Goal: Information Seeking & Learning: Learn about a topic

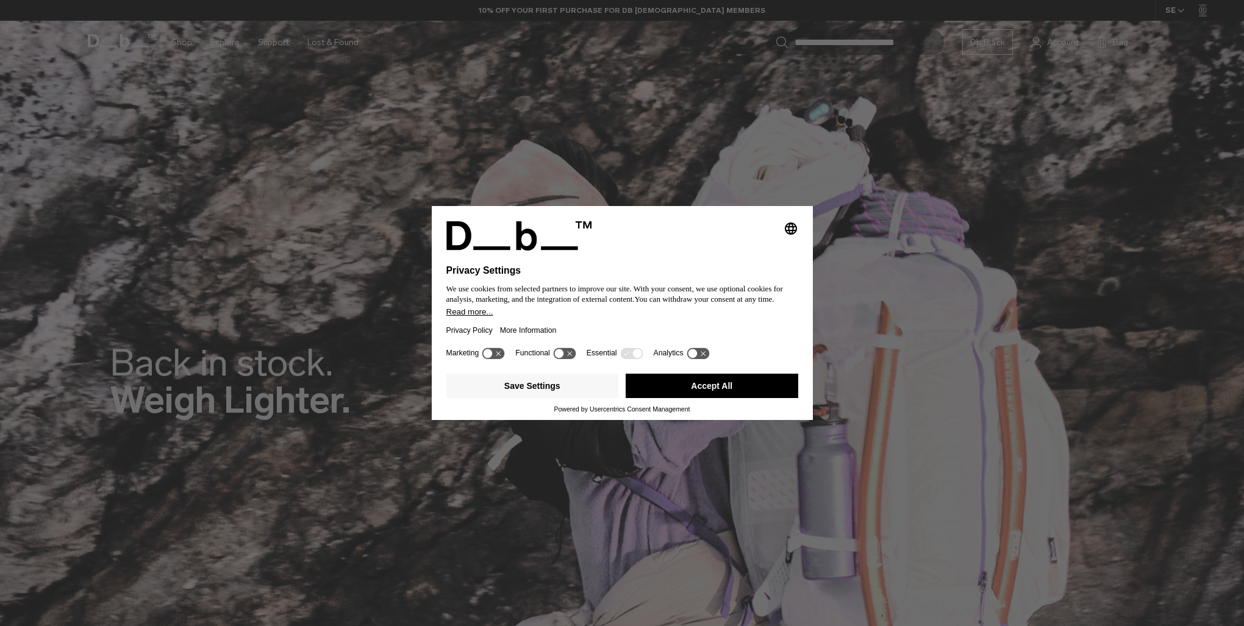
click at [744, 382] on button "Accept All" at bounding box center [712, 386] width 173 height 24
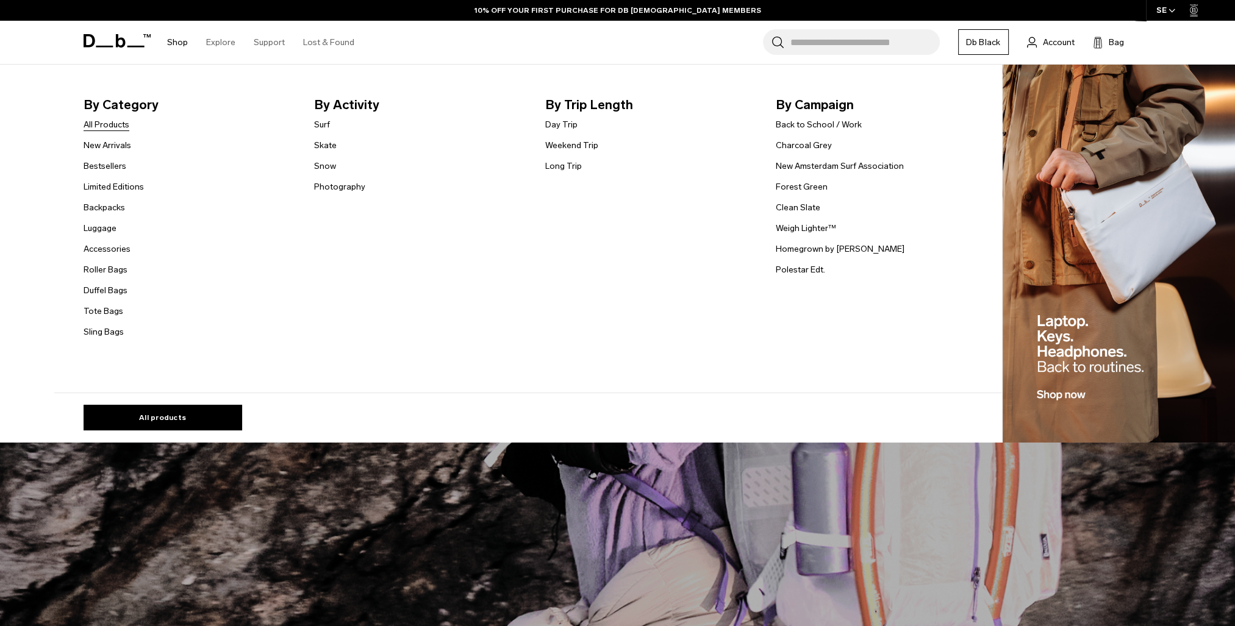
click at [112, 122] on link "All Products" at bounding box center [107, 124] width 46 height 13
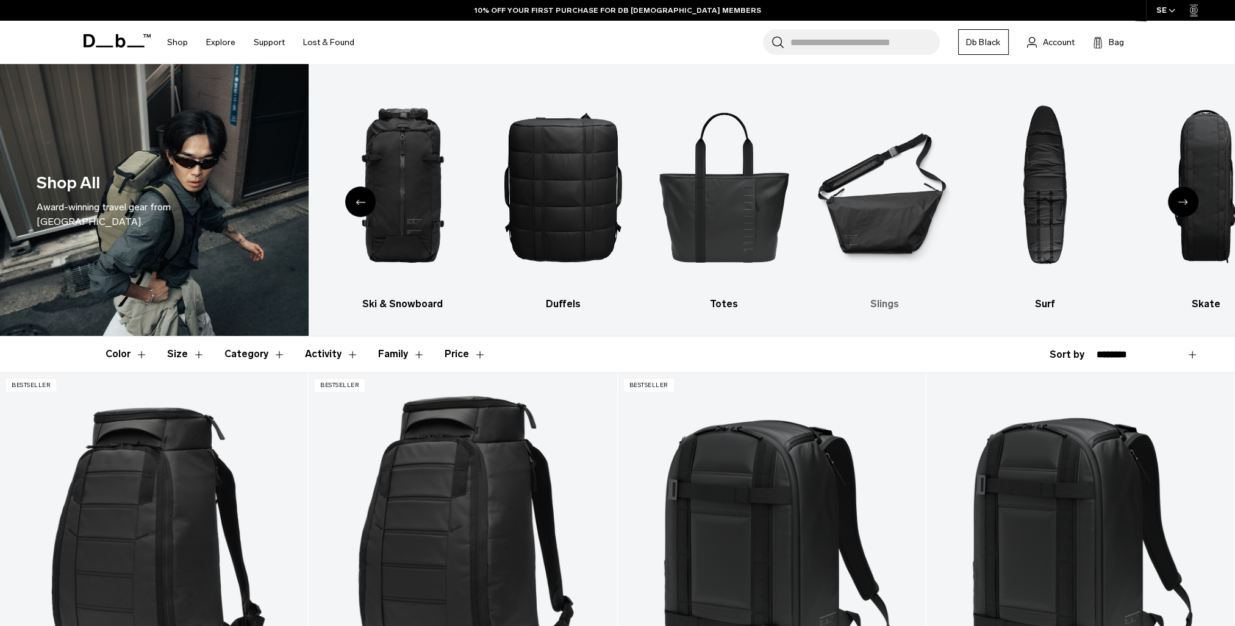
click at [864, 221] on img "6 / 10" at bounding box center [884, 186] width 139 height 209
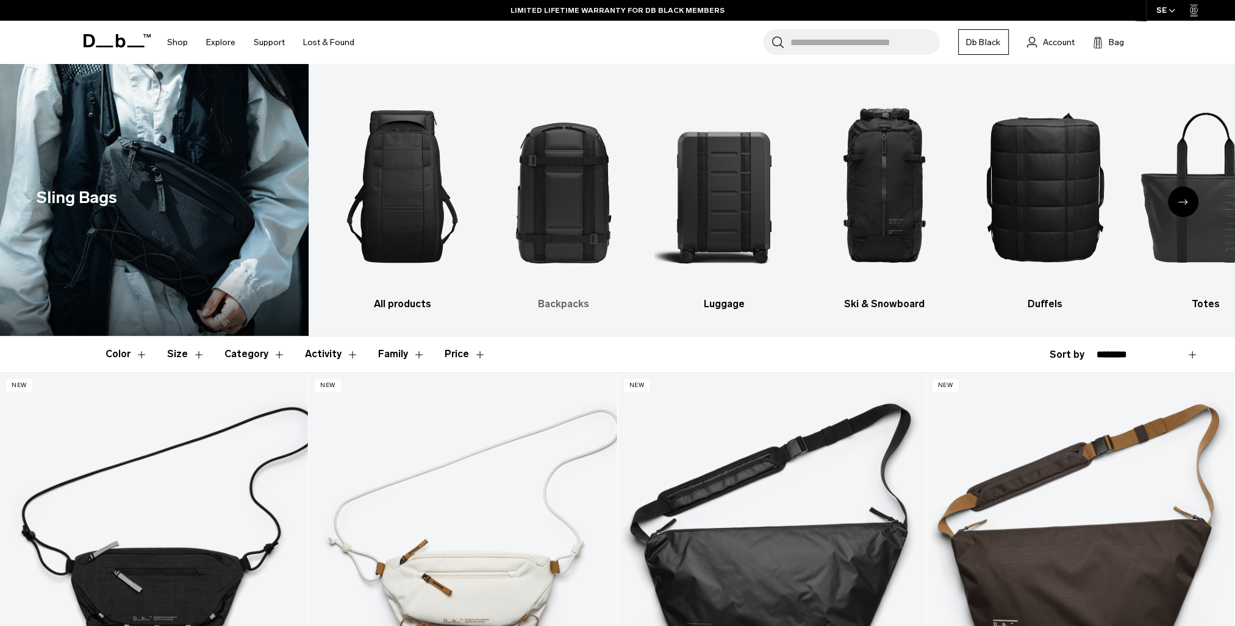
click at [561, 234] on img "2 / 10" at bounding box center [563, 186] width 139 height 209
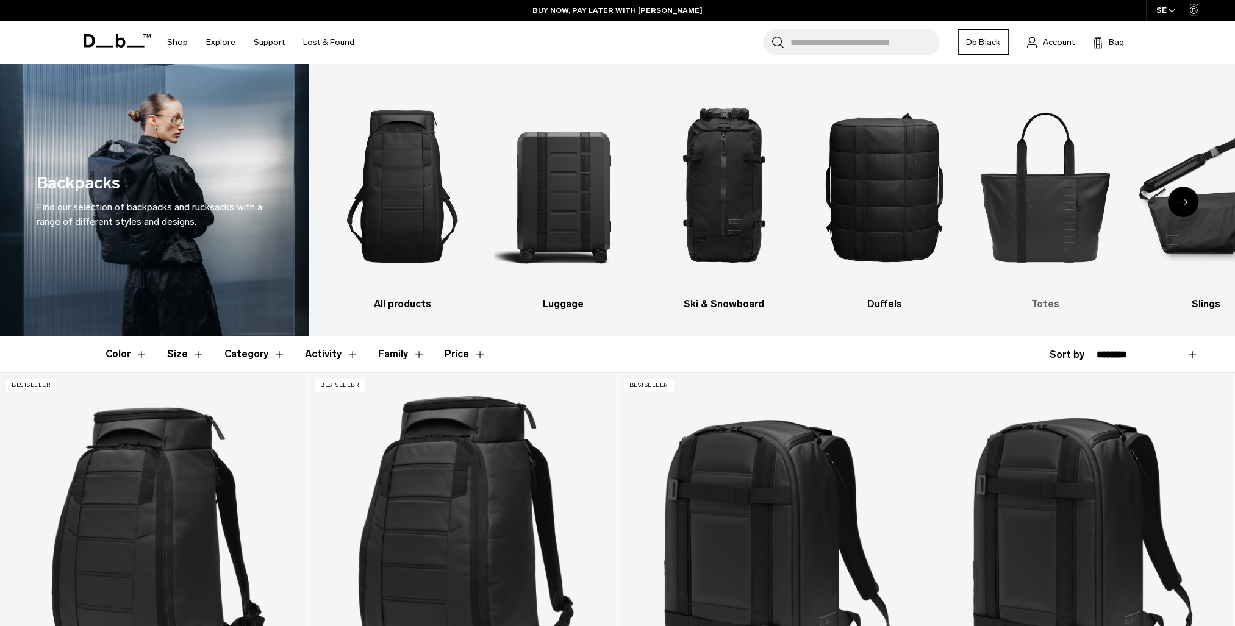
click at [1071, 228] on img "5 / 10" at bounding box center [1044, 186] width 139 height 209
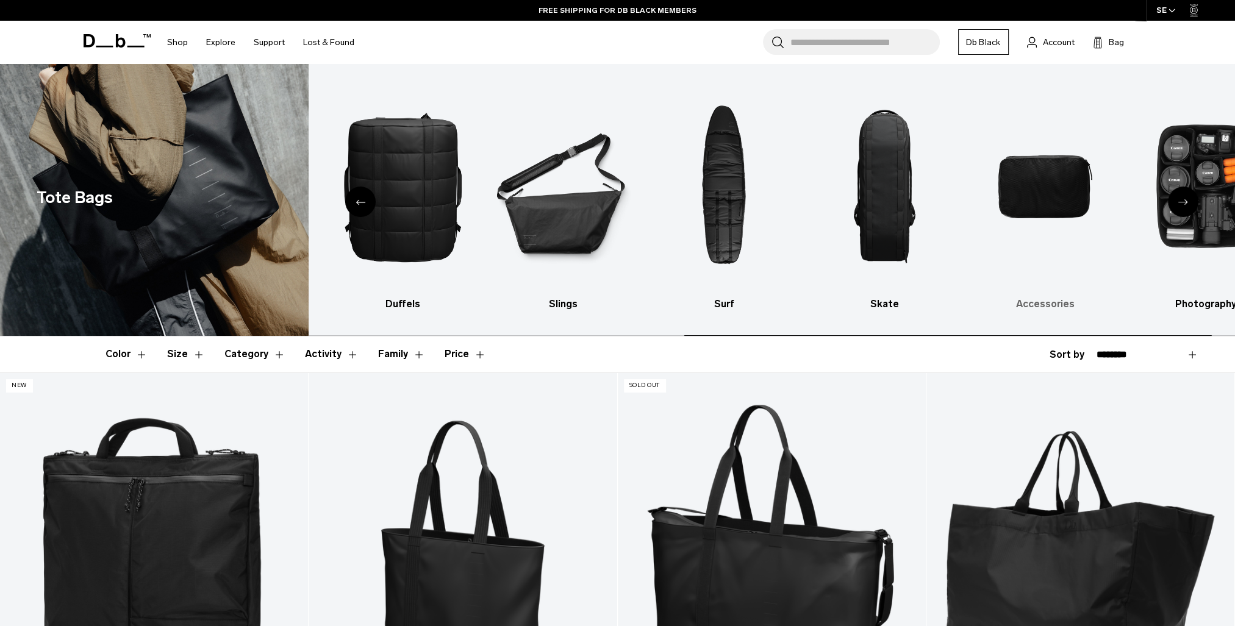
click at [1016, 201] on img "9 / 10" at bounding box center [1044, 186] width 139 height 209
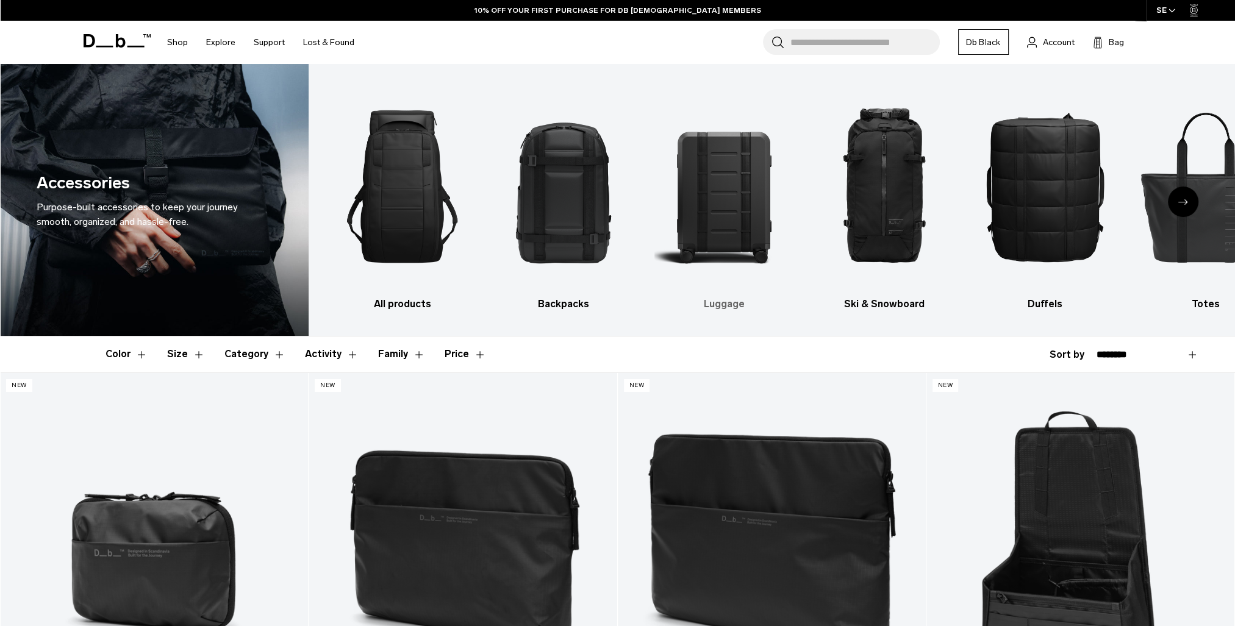
click at [732, 230] on img "3 / 10" at bounding box center [724, 186] width 139 height 209
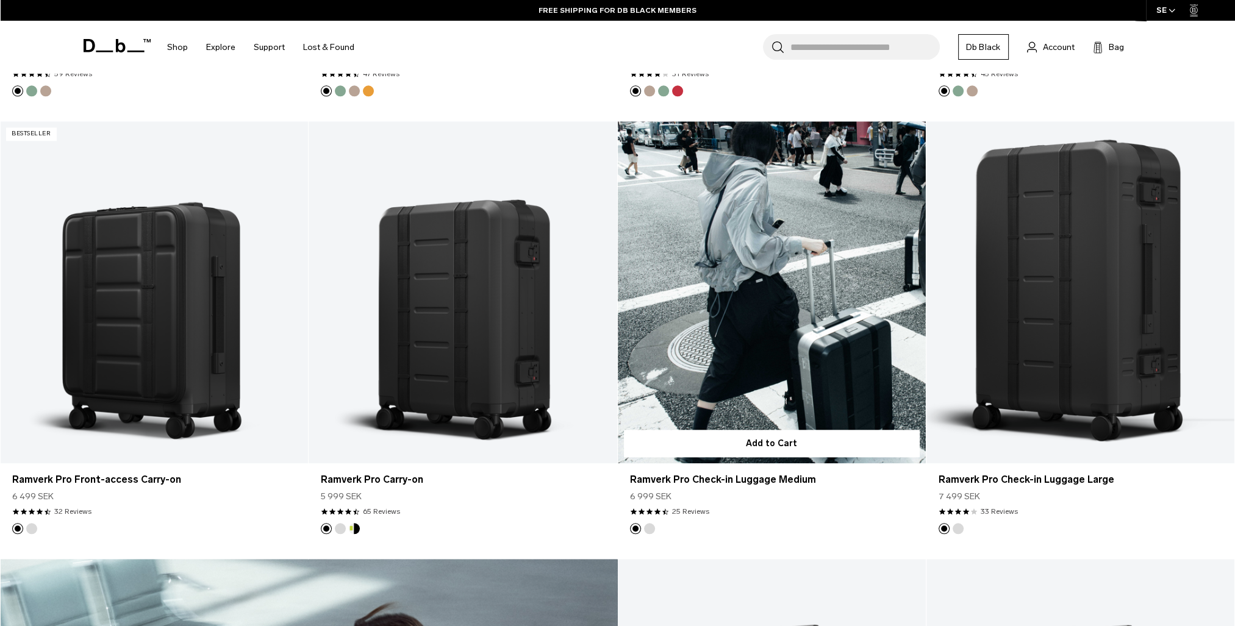
scroll to position [1464, 0]
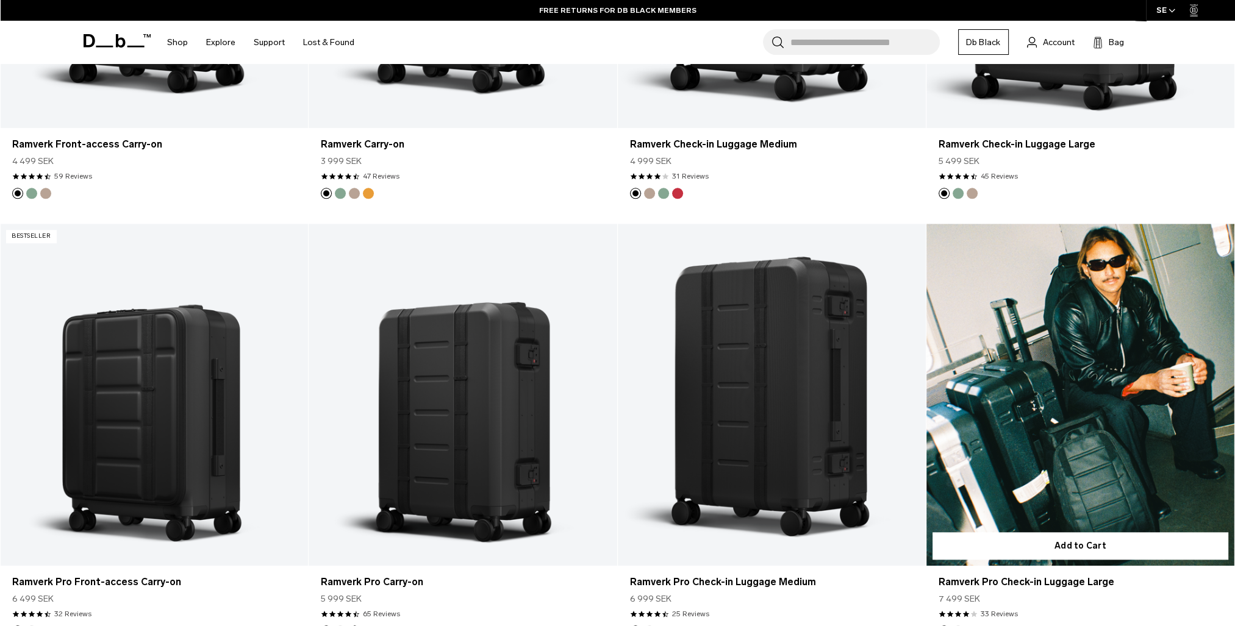
click at [998, 314] on link "Ramverk Pro Check-in Luggage Large" at bounding box center [1081, 395] width 308 height 342
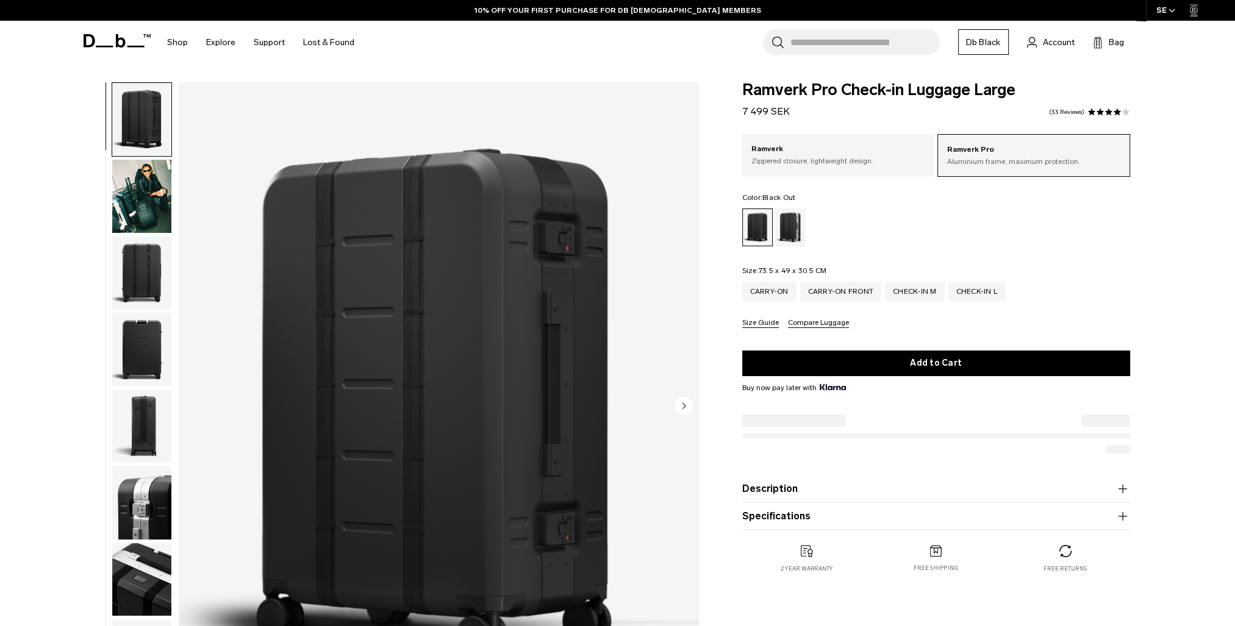
click at [161, 199] on img "button" at bounding box center [141, 196] width 59 height 73
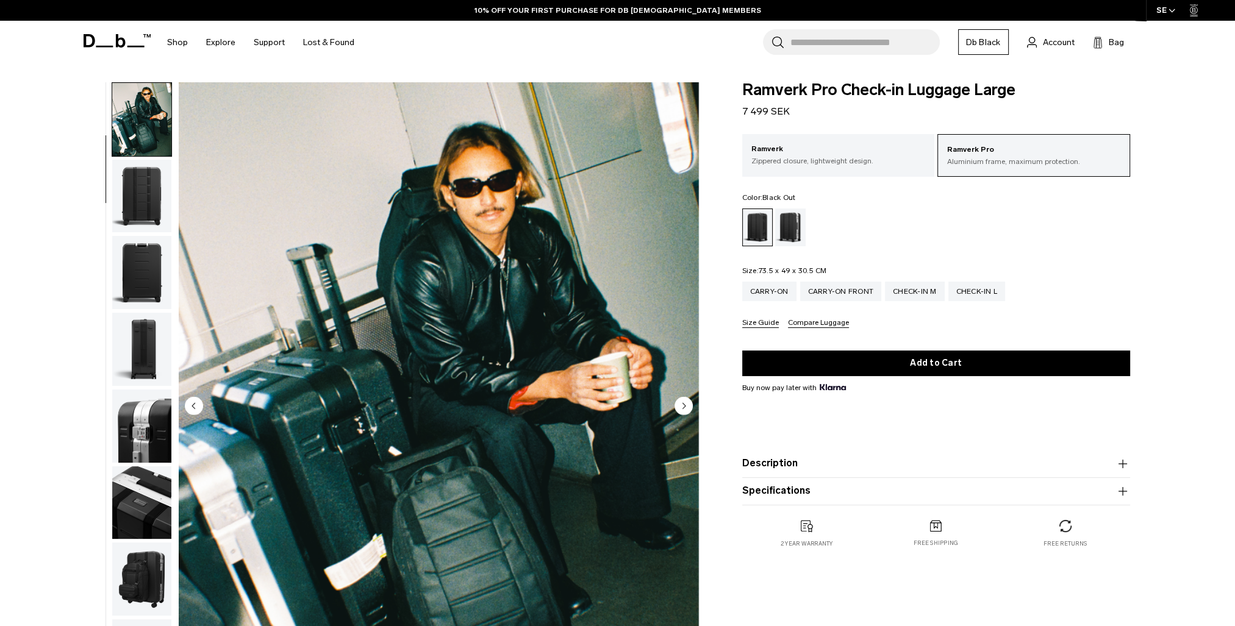
click at [142, 217] on img "button" at bounding box center [141, 196] width 59 height 73
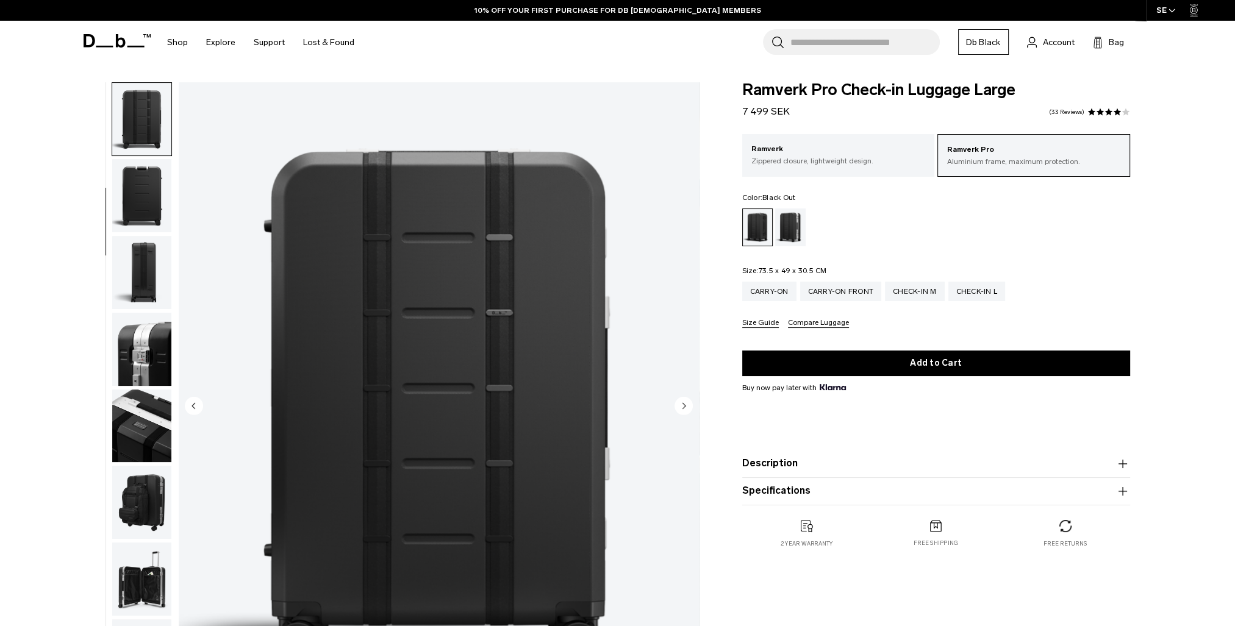
click at [146, 224] on img "button" at bounding box center [141, 195] width 59 height 73
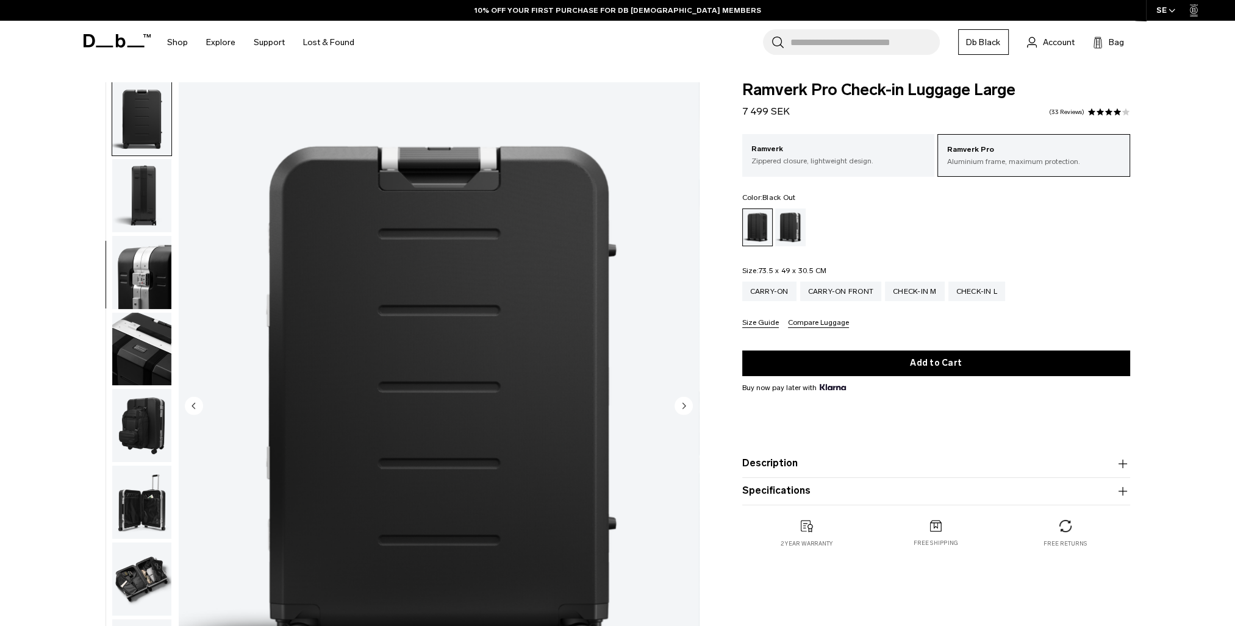
click at [145, 245] on img "button" at bounding box center [141, 272] width 59 height 73
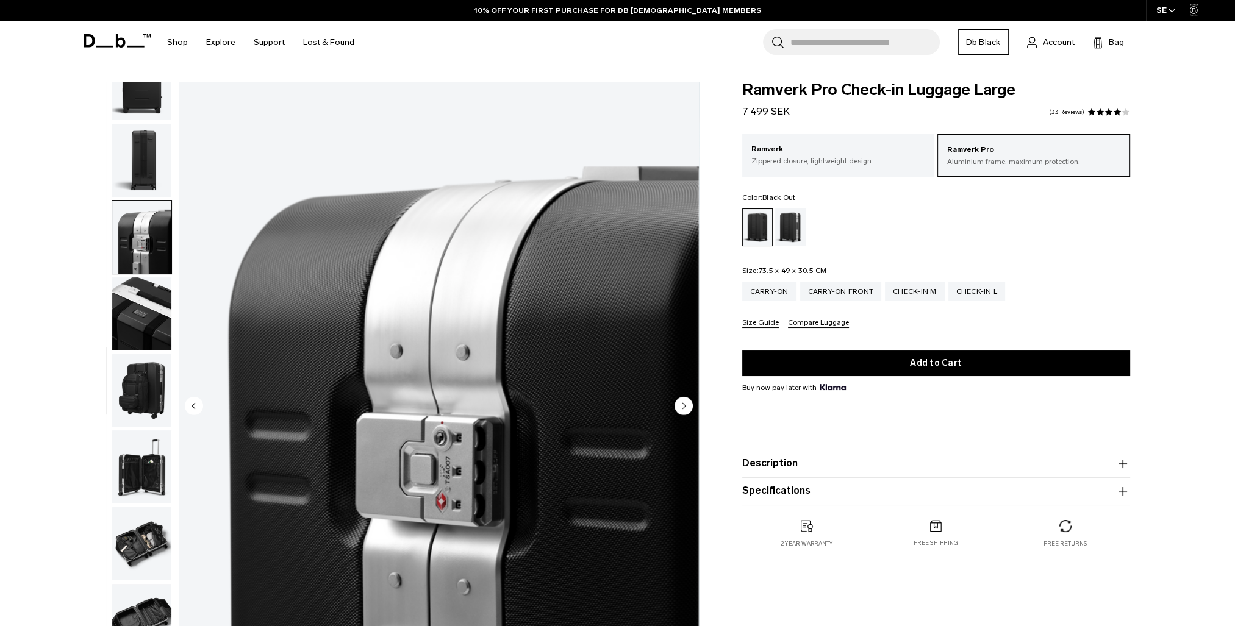
scroll to position [269, 0]
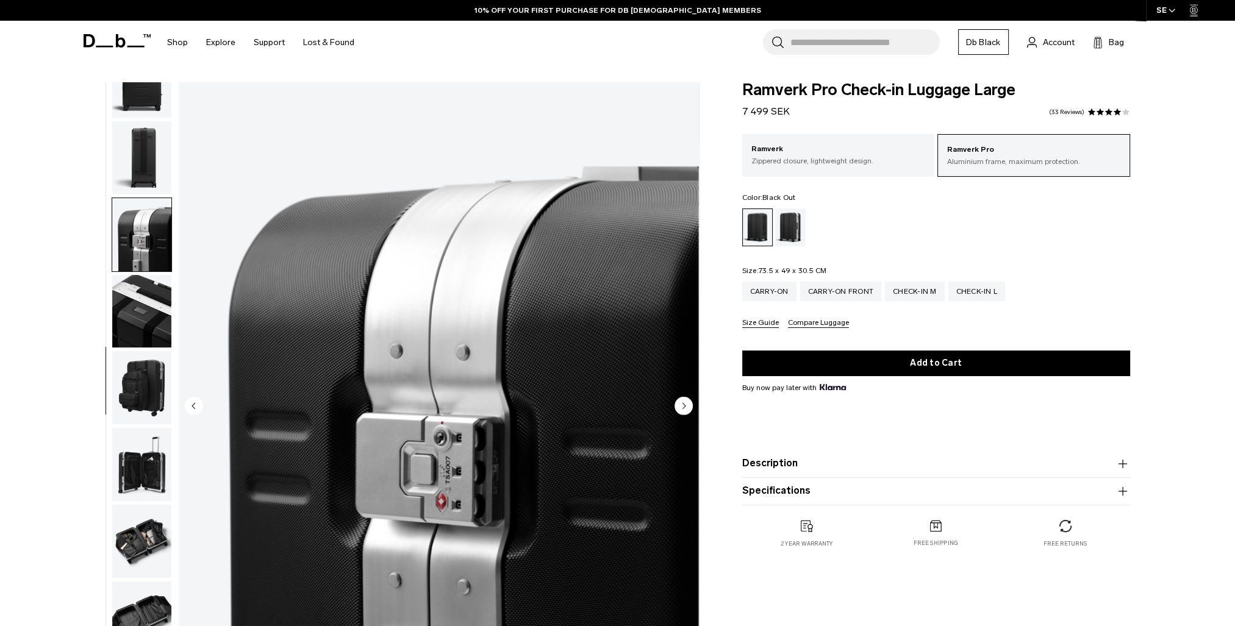
click at [132, 288] on img "button" at bounding box center [141, 311] width 59 height 73
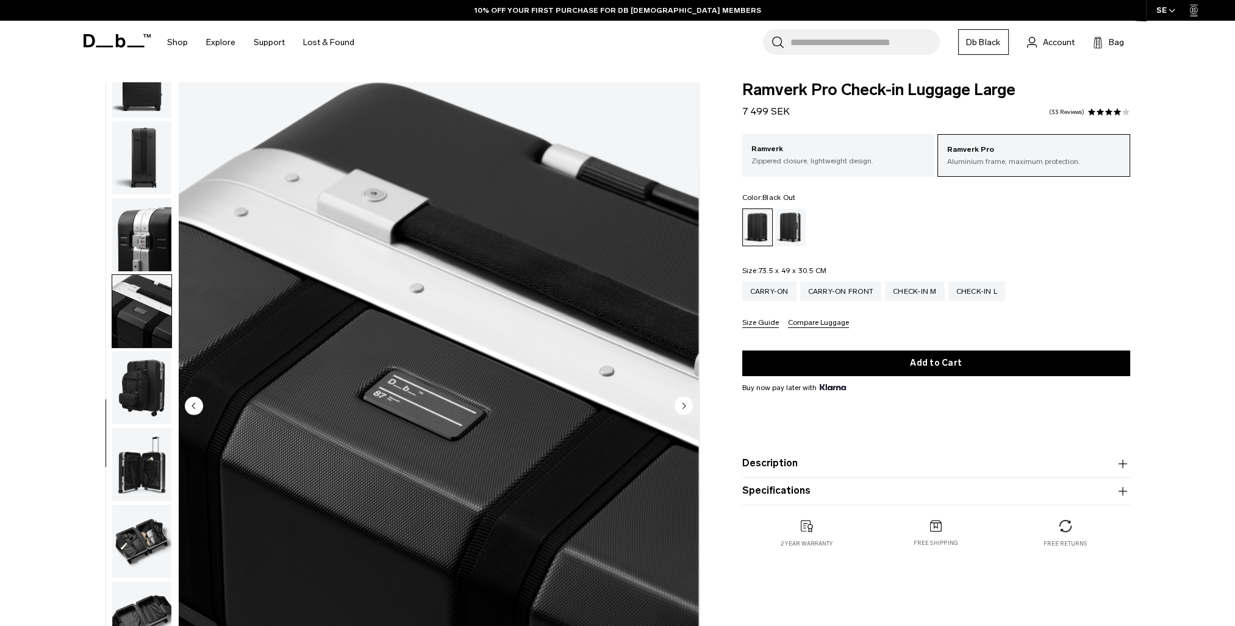
click at [135, 361] on img "button" at bounding box center [141, 387] width 59 height 73
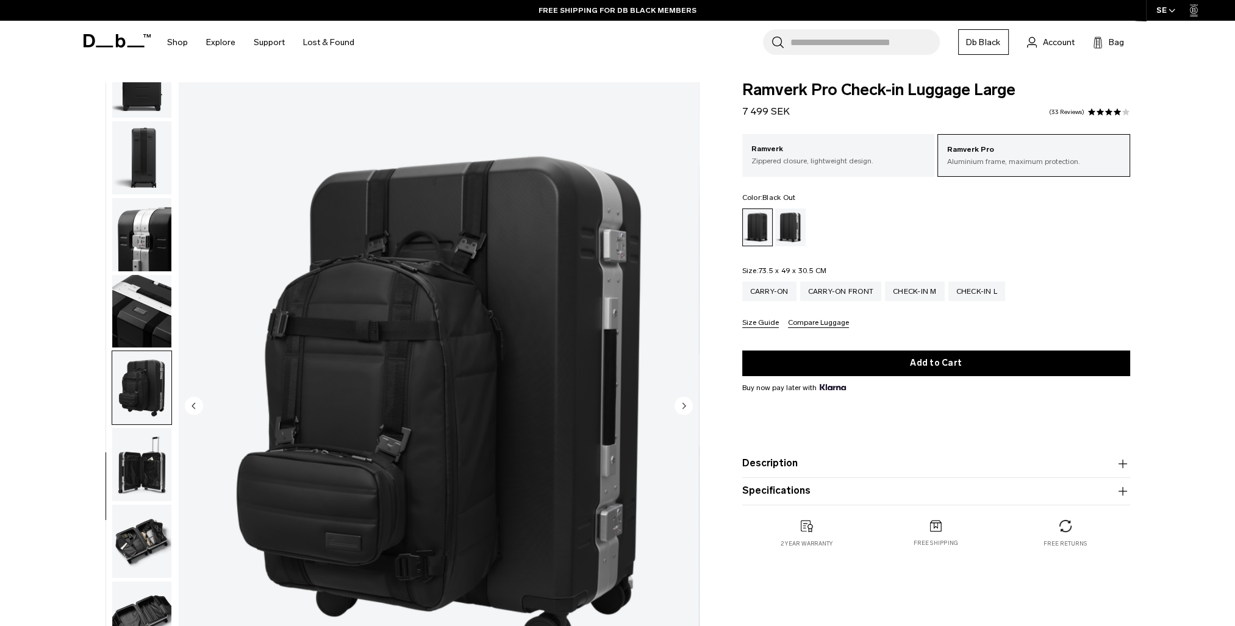
click at [145, 458] on img "button" at bounding box center [141, 464] width 59 height 73
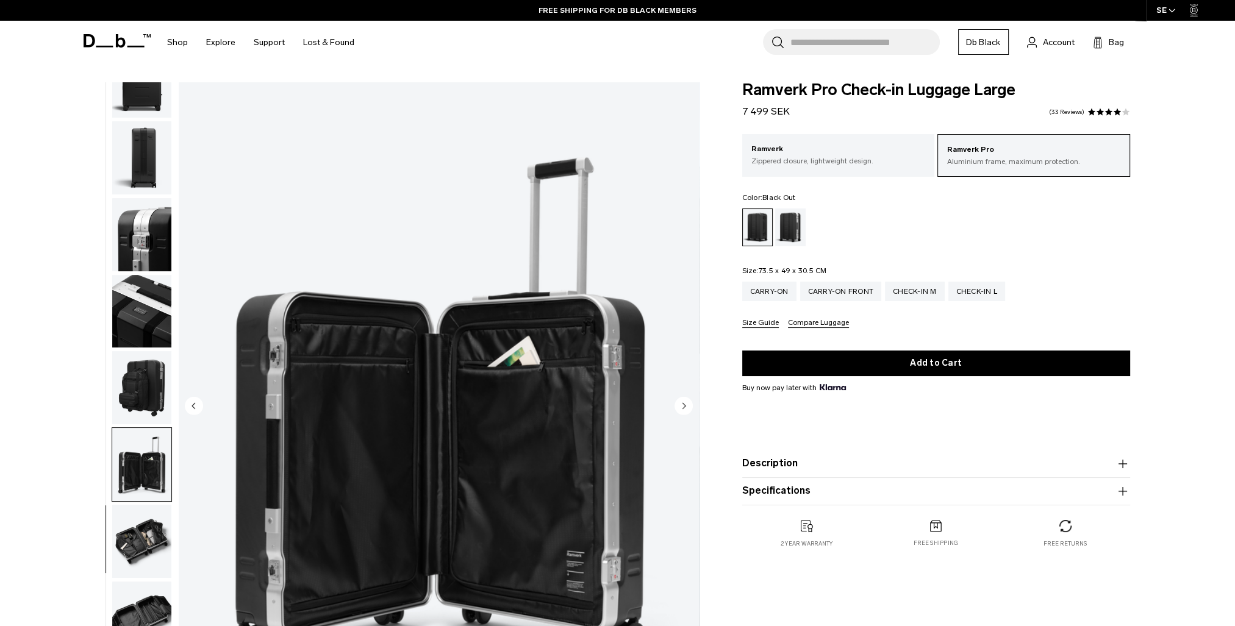
click at [139, 523] on img "button" at bounding box center [141, 541] width 59 height 73
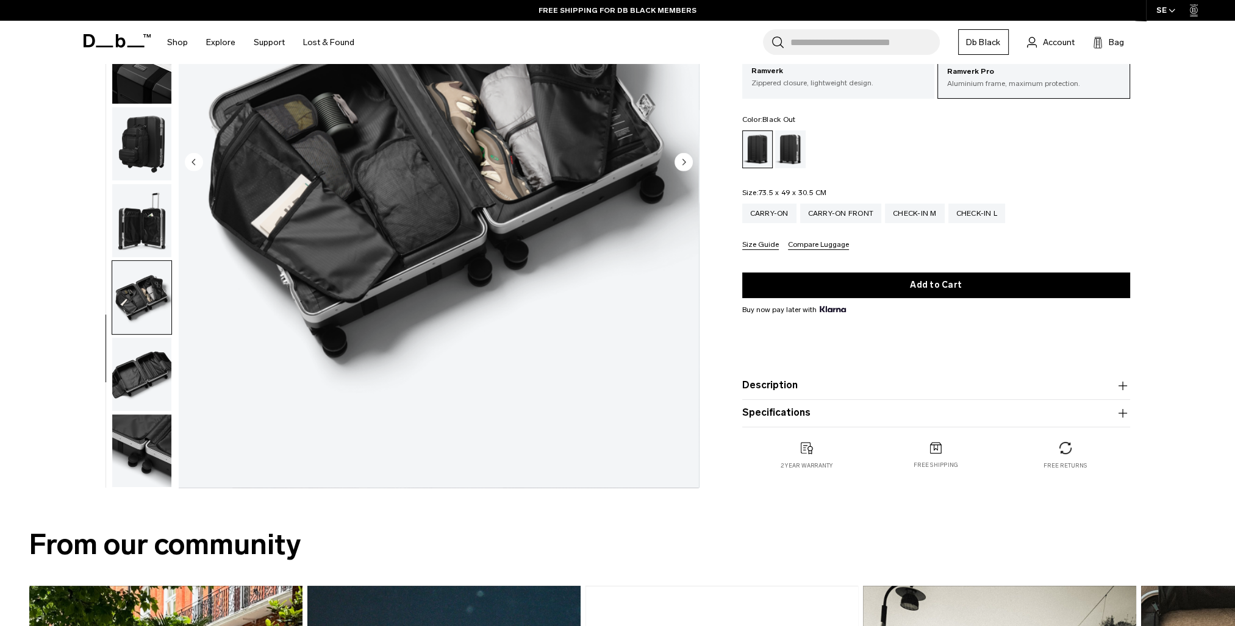
click at [160, 428] on img "button" at bounding box center [141, 451] width 59 height 73
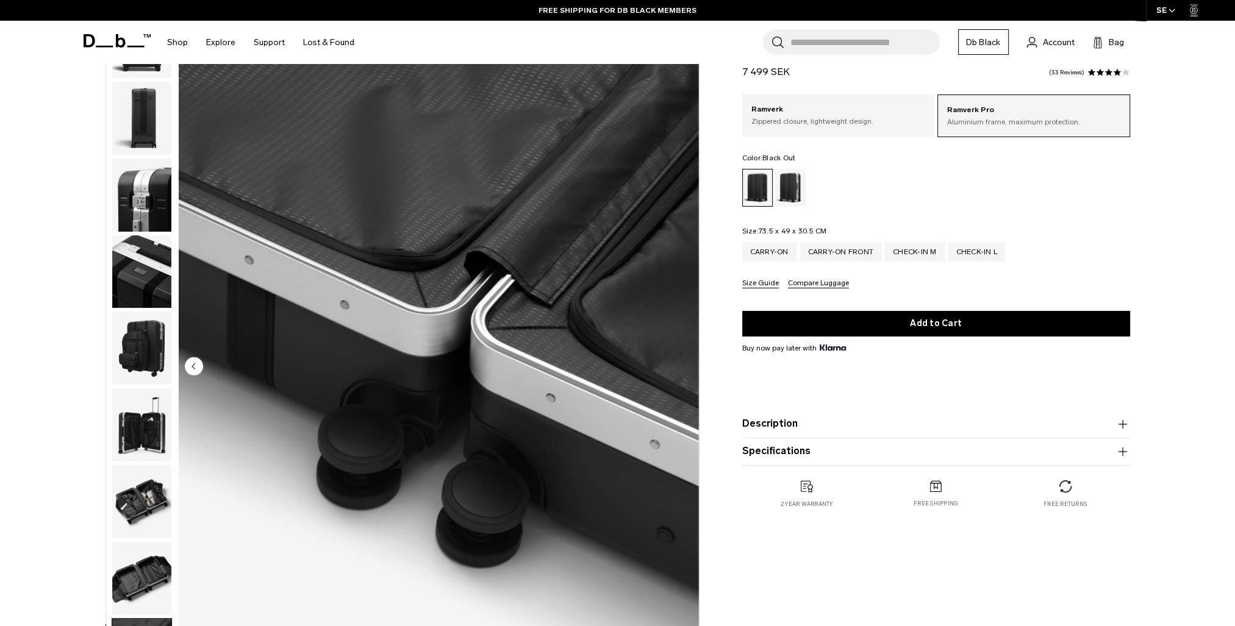
scroll to position [61, 0]
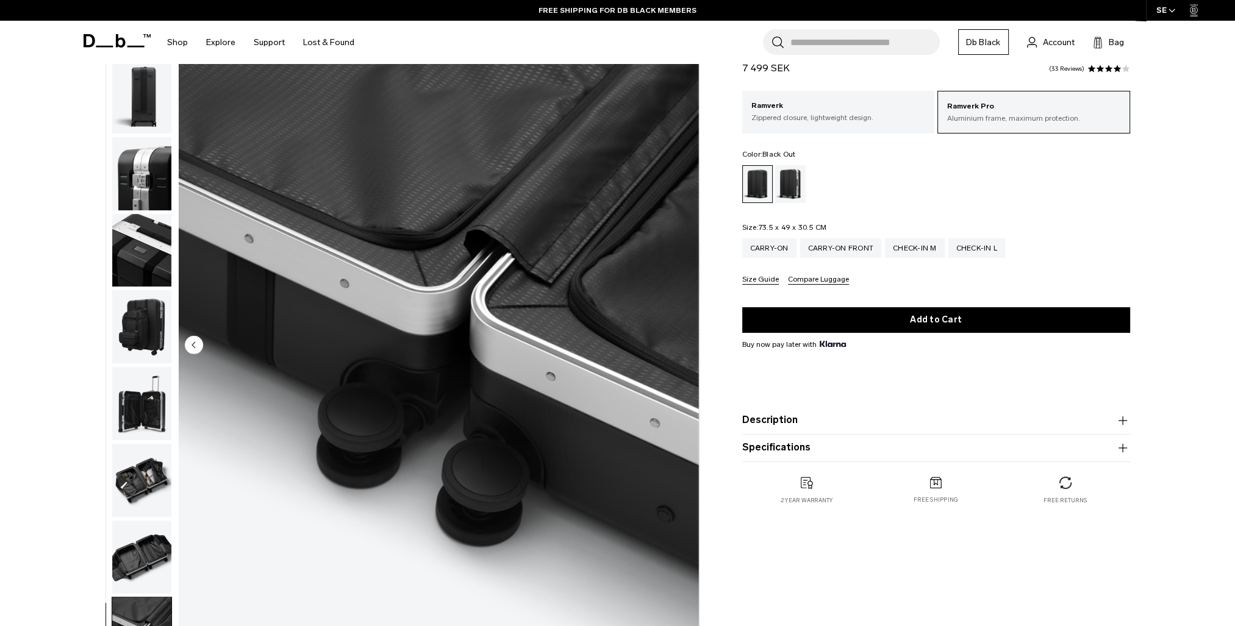
click at [117, 34] on icon at bounding box center [120, 40] width 10 height 13
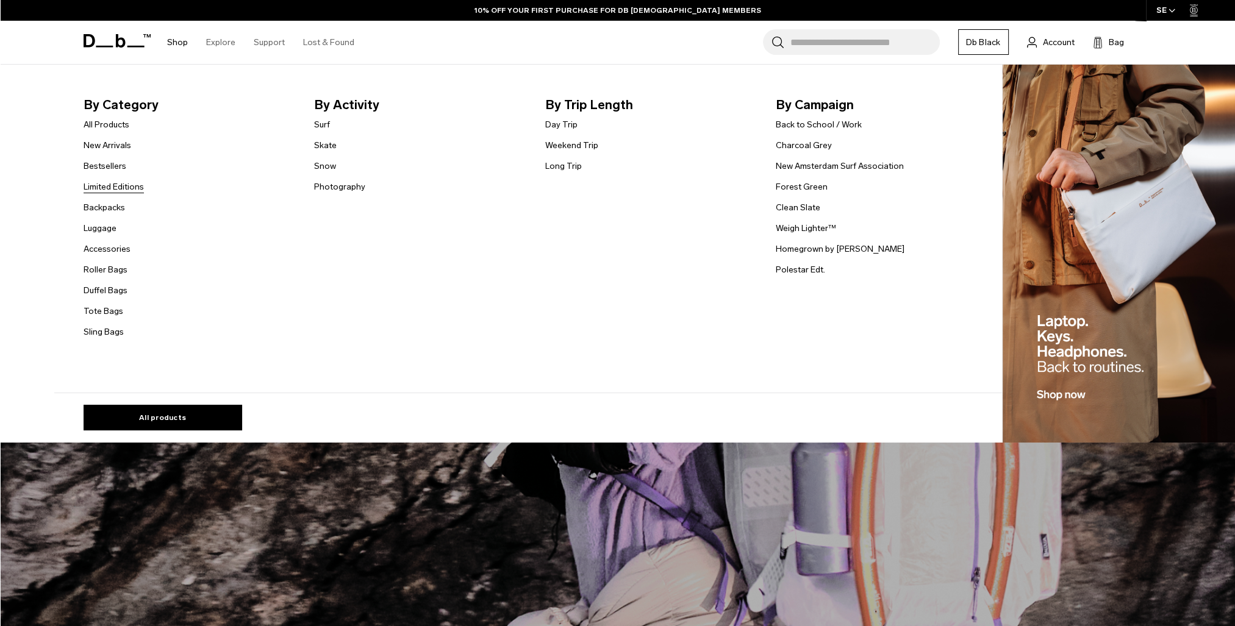
click at [132, 188] on link "Limited Editions" at bounding box center [114, 187] width 60 height 13
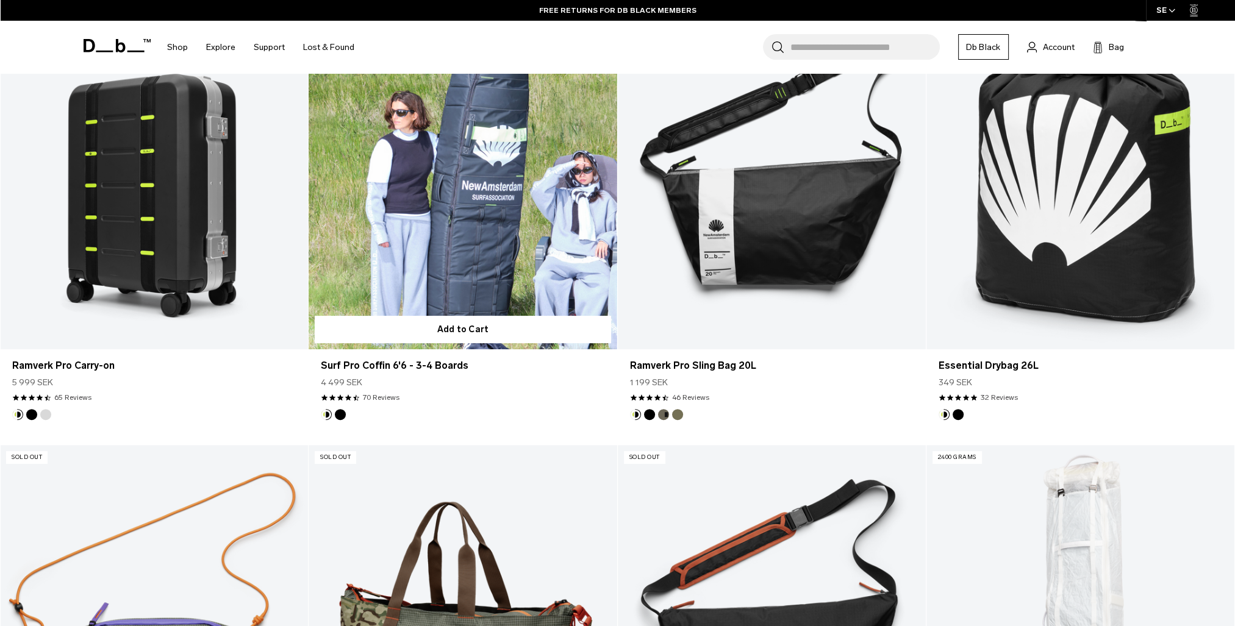
scroll to position [549, 0]
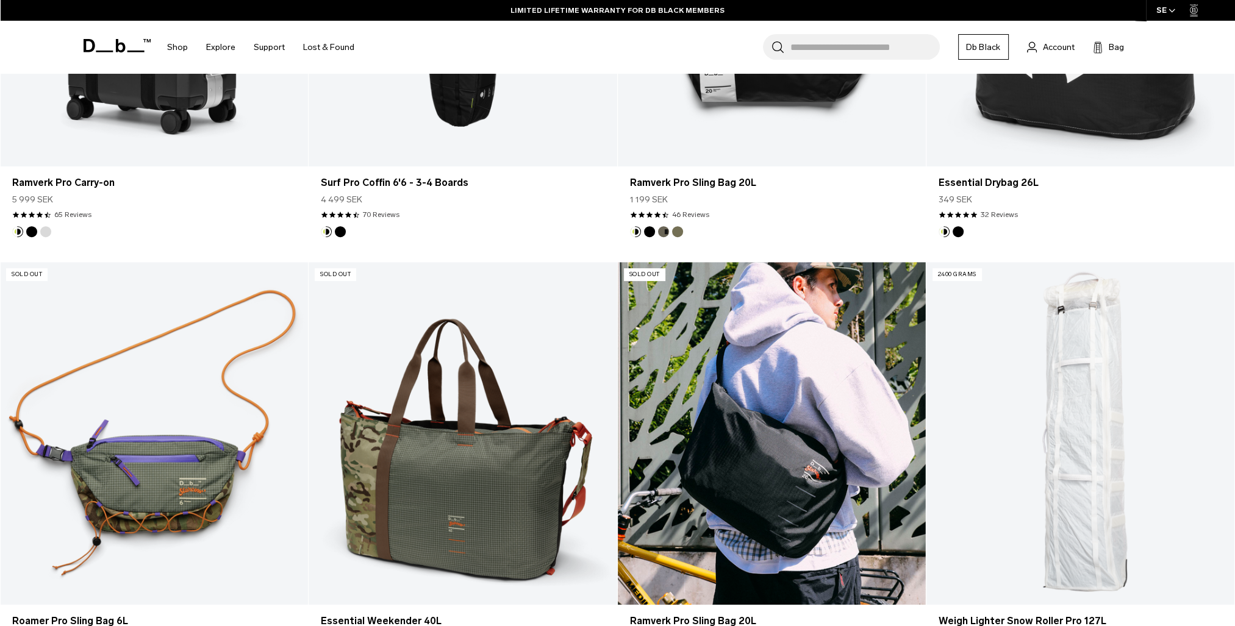
click at [747, 486] on link "Ramverk Pro Sling Bag 20L" at bounding box center [772, 433] width 308 height 342
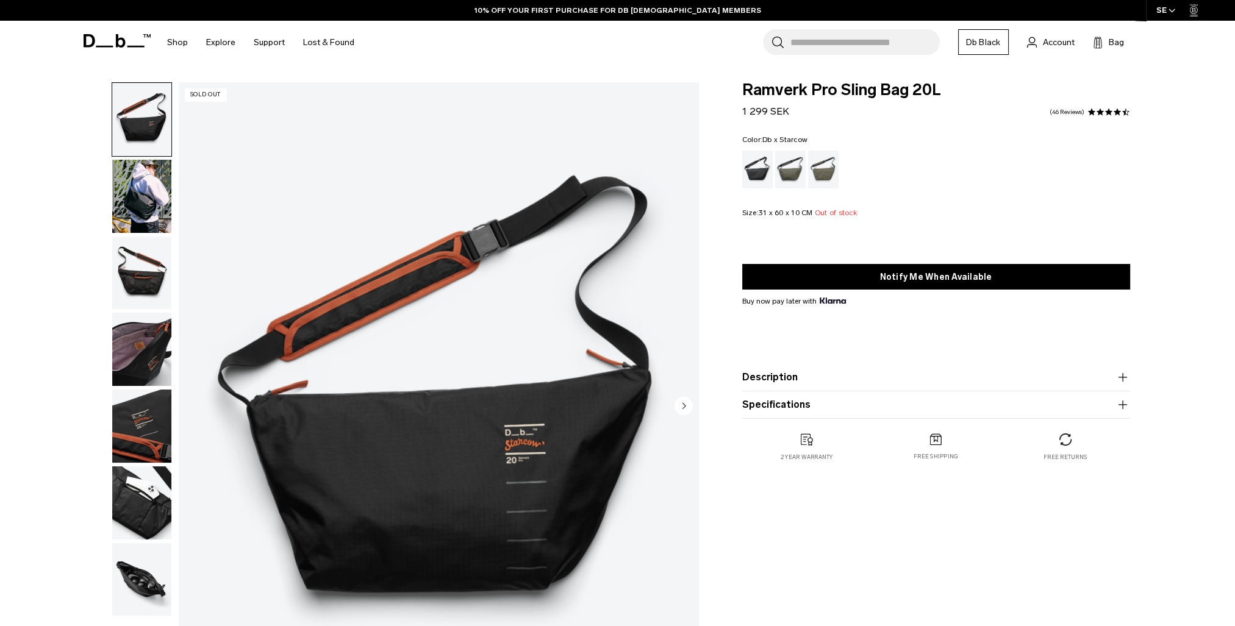
click at [134, 206] on img "button" at bounding box center [141, 196] width 59 height 73
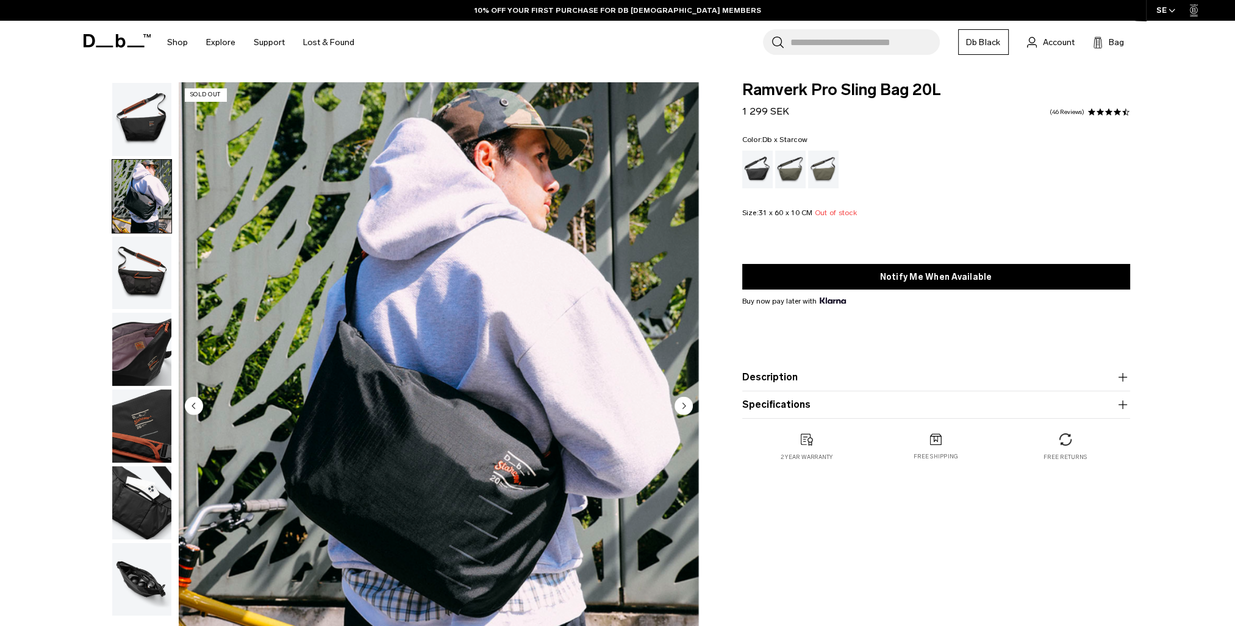
click at [142, 309] on img "button" at bounding box center [141, 273] width 59 height 73
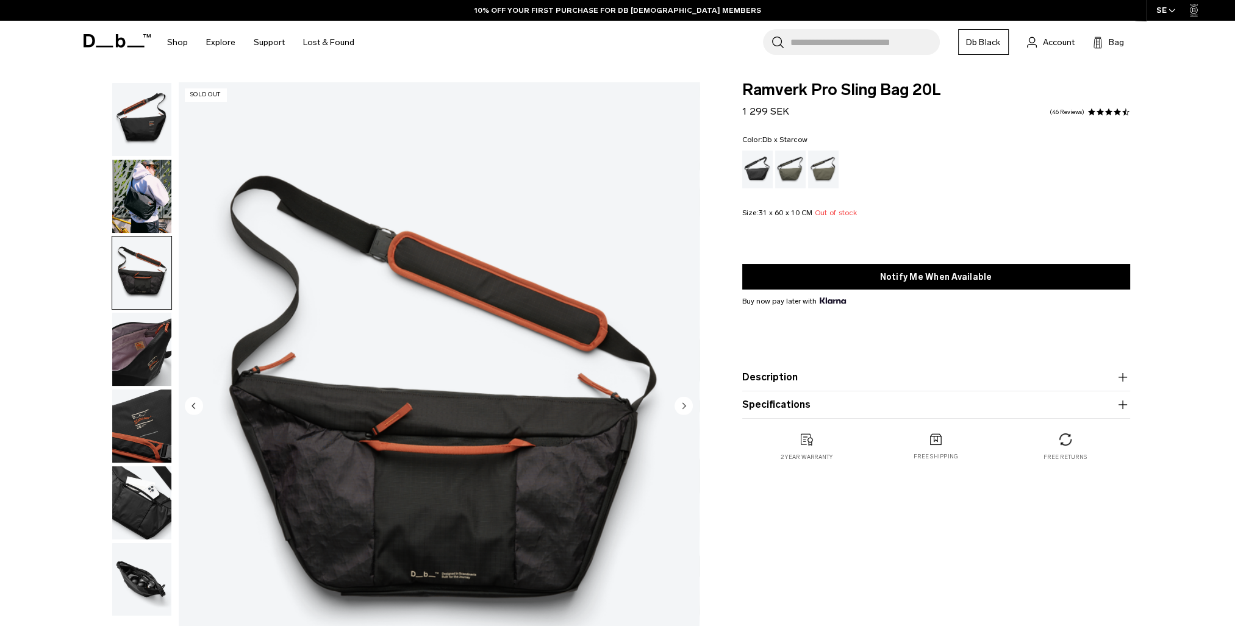
click at [159, 416] on img "button" at bounding box center [141, 426] width 59 height 73
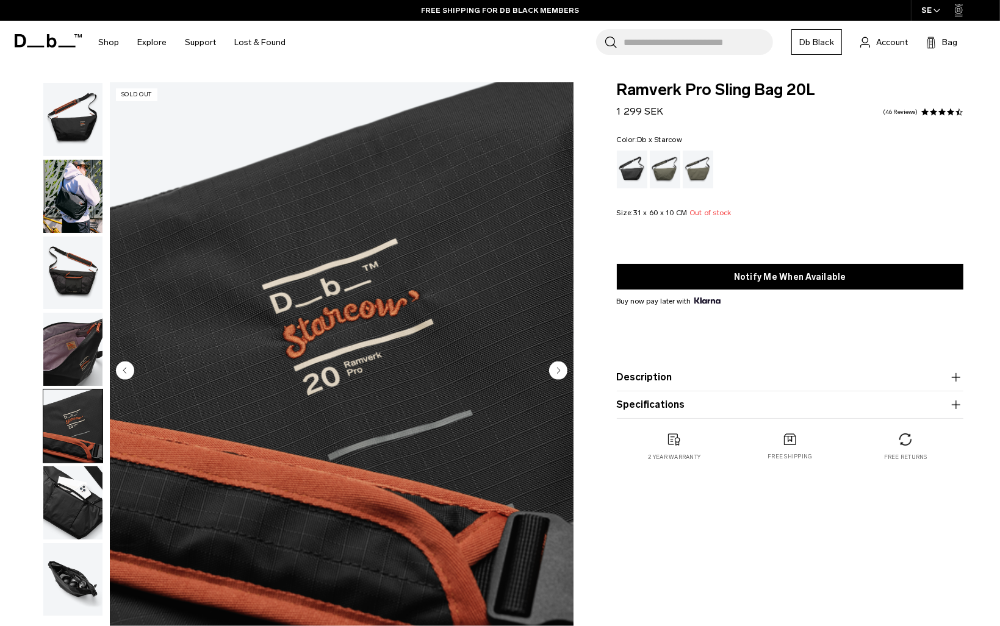
click at [71, 509] on img "button" at bounding box center [72, 503] width 59 height 73
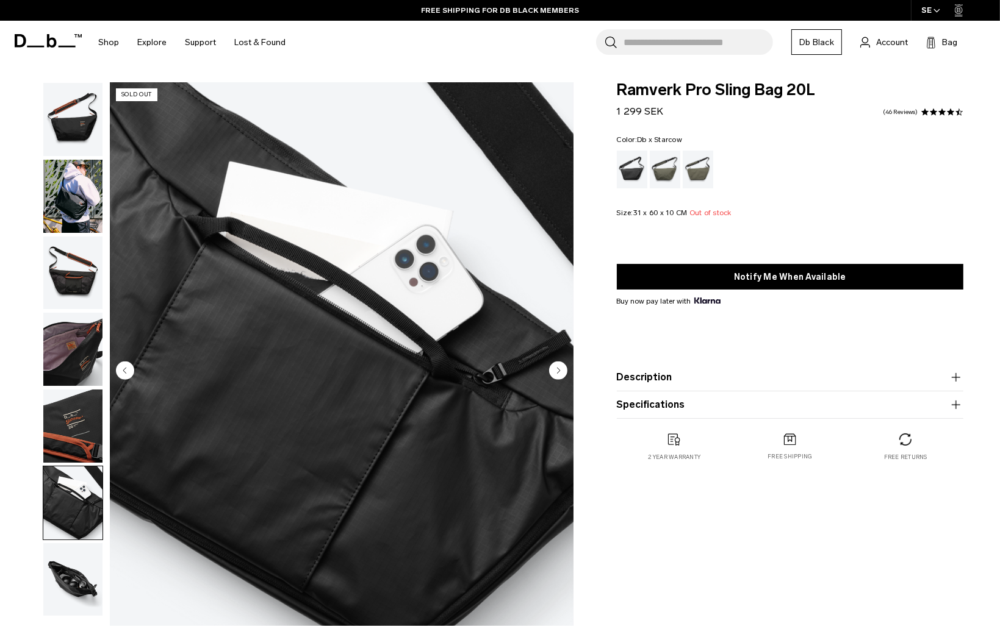
click at [59, 566] on img "button" at bounding box center [72, 580] width 59 height 73
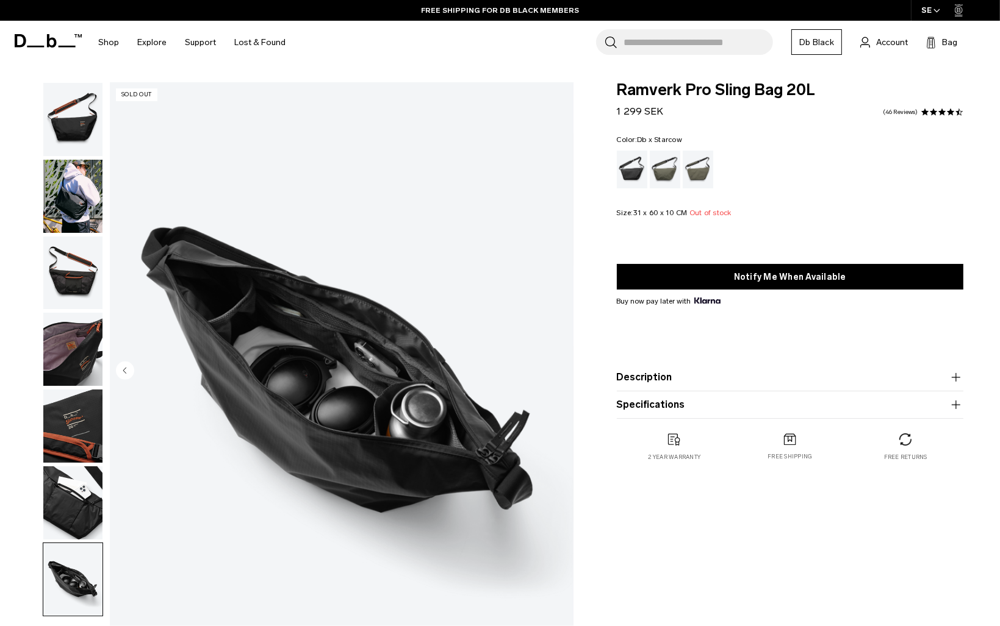
click at [73, 38] on icon at bounding box center [48, 40] width 67 height 13
